Goal: Information Seeking & Learning: Learn about a topic

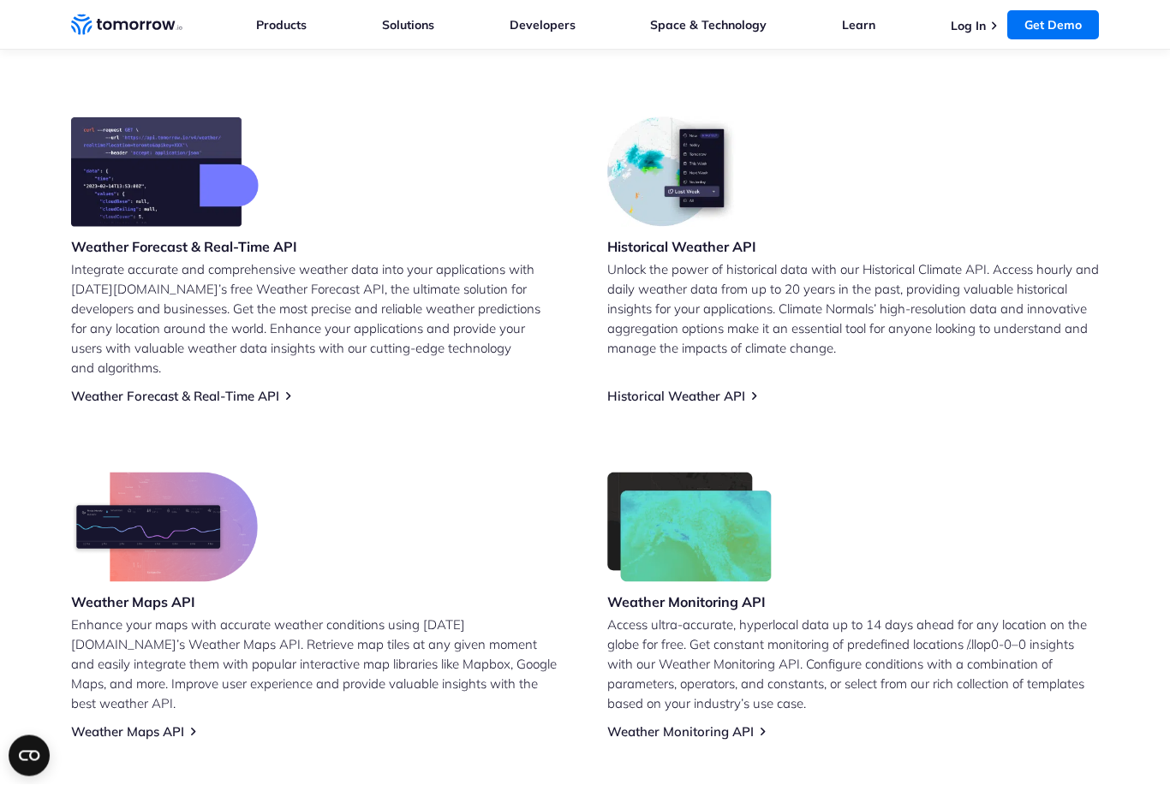
scroll to position [668, 0]
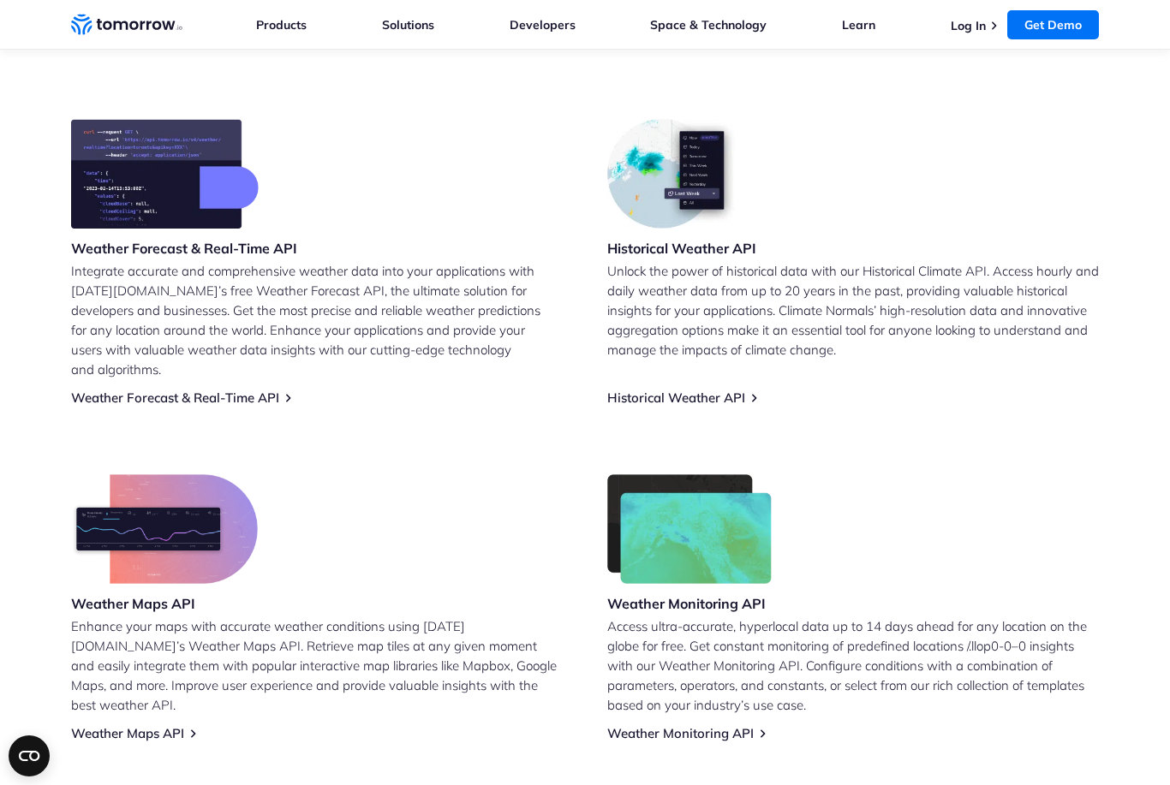
click at [158, 261] on p "Integrate accurate and comprehensive weather data into your applications with […" at bounding box center [317, 320] width 492 height 118
click at [190, 390] on link "Weather Forecast & Real-Time API" at bounding box center [175, 398] width 208 height 16
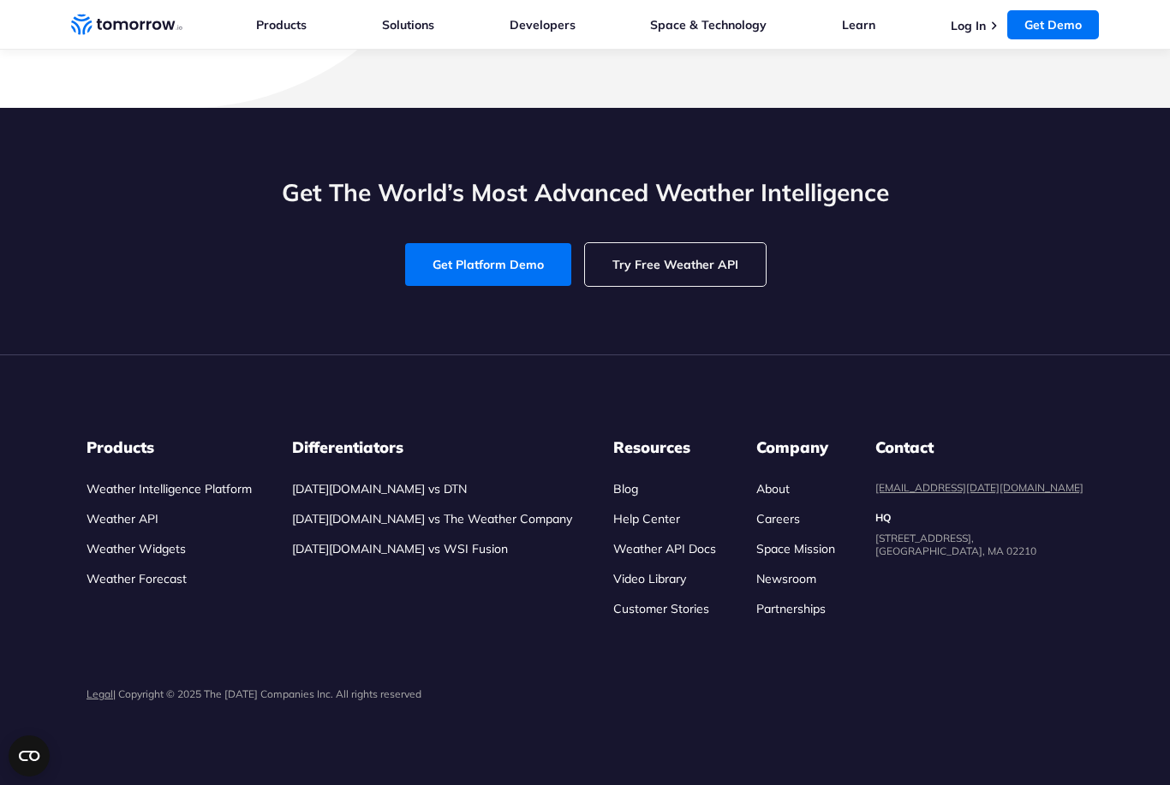
scroll to position [7002, 0]
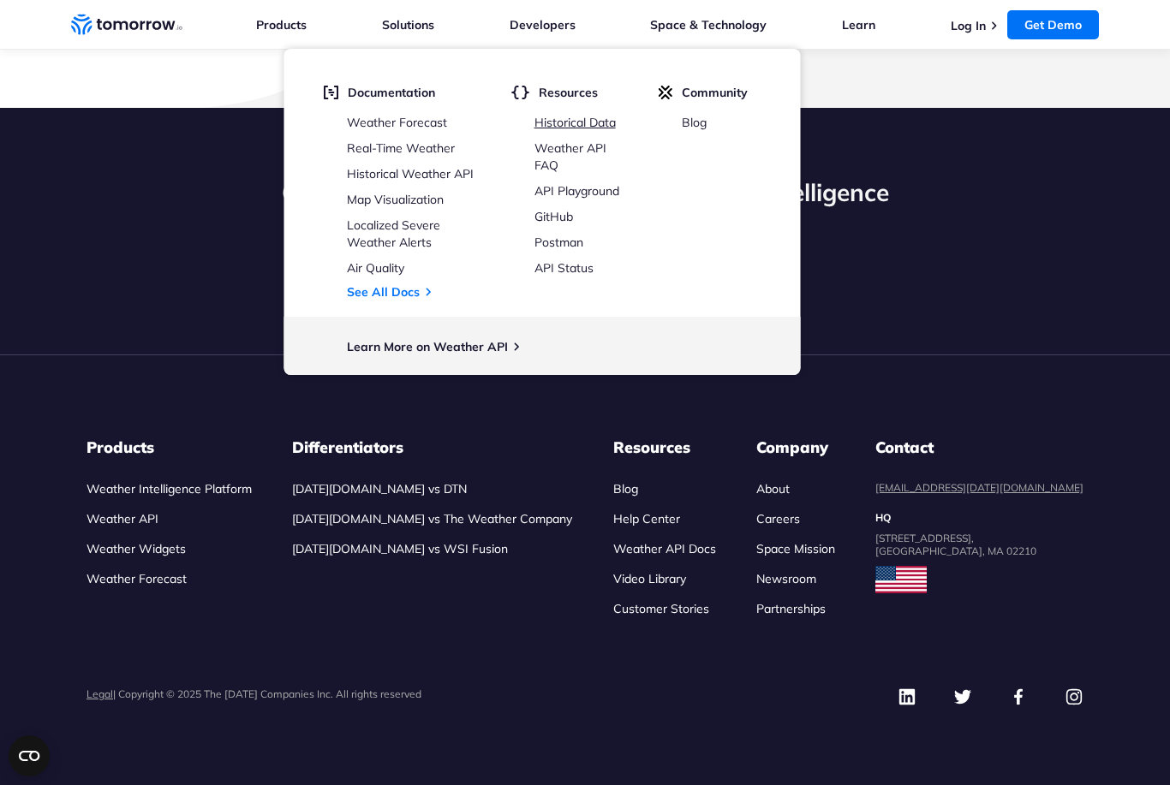
click at [585, 129] on link "Historical Data" at bounding box center [574, 122] width 81 height 15
